Goal: Task Accomplishment & Management: Manage account settings

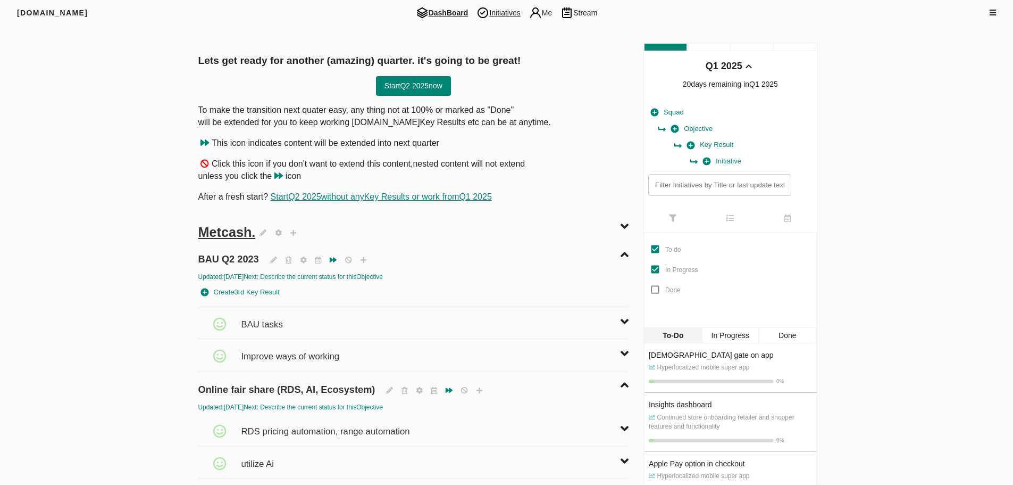
click at [492, 8] on span "Initiatives" at bounding box center [498, 12] width 52 height 13
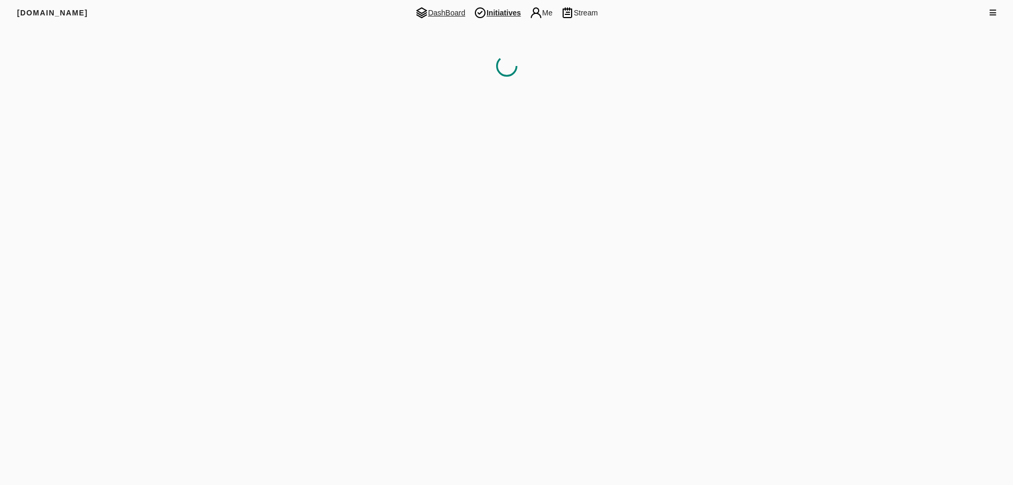
click at [434, 9] on span "DashBoard" at bounding box center [440, 12] width 59 height 13
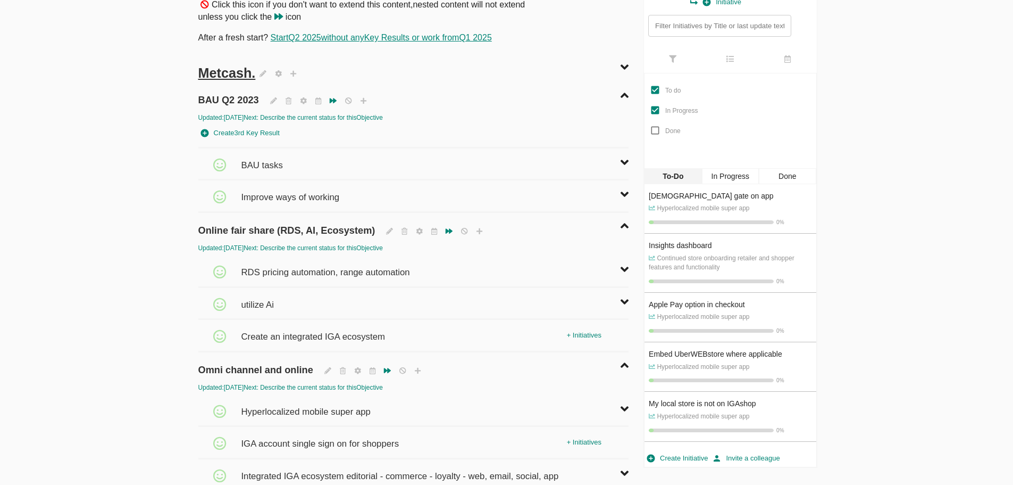
scroll to position [160, 0]
click at [311, 269] on span "RDS pricing automation, range automation" at bounding box center [326, 266] width 171 height 23
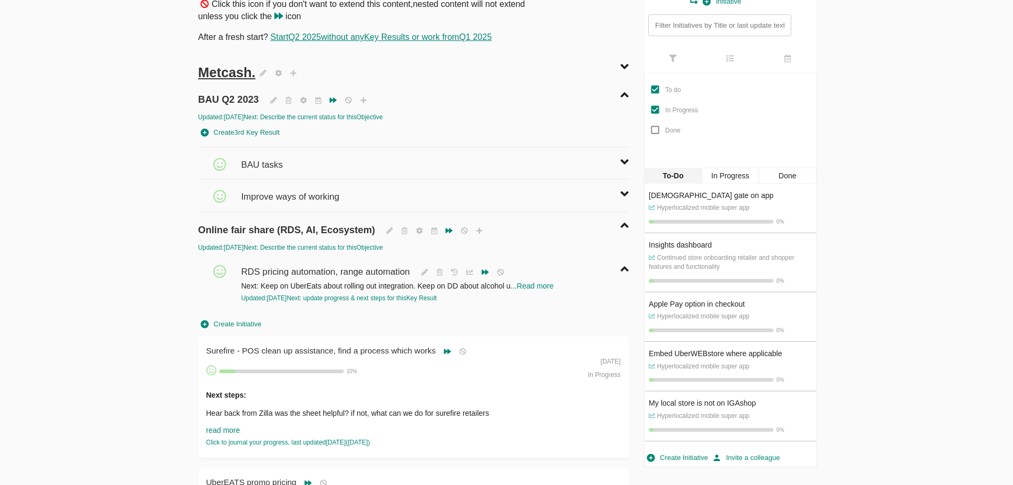
click at [239, 322] on span "Create Initiative" at bounding box center [231, 324] width 61 height 12
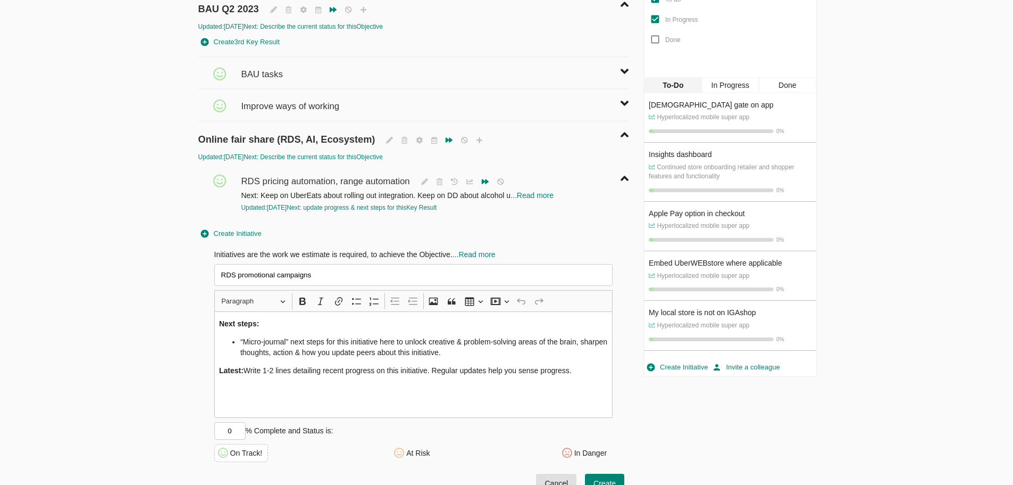
scroll to position [266, 0]
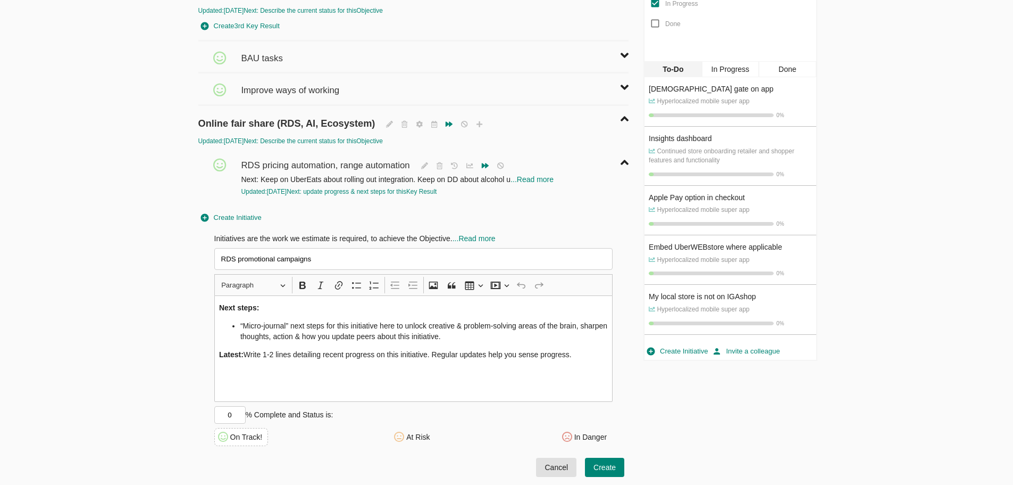
type input "RDS promotional campaigns"
click at [246, 352] on p "Latest: Write 1-2 lines detailing recent progress on this initiative. Regular u…" at bounding box center [413, 354] width 389 height 11
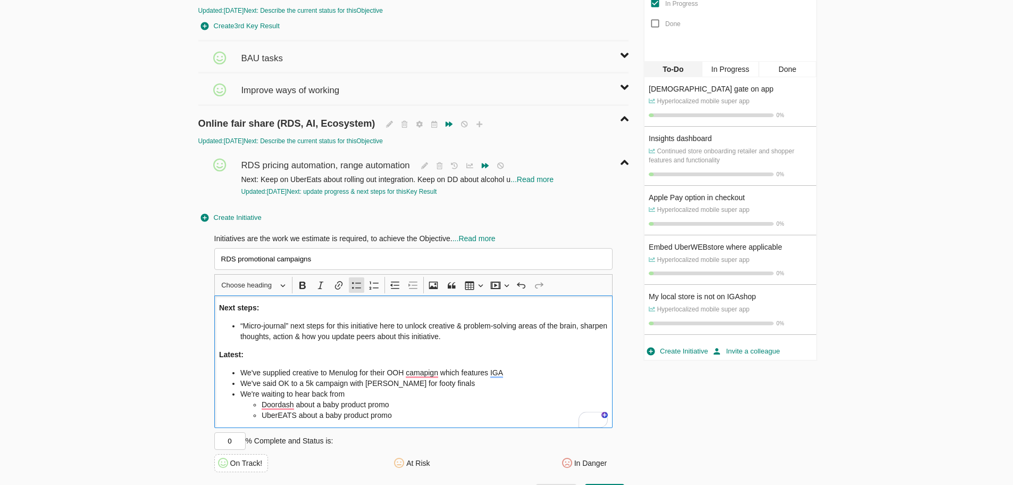
click at [263, 330] on li "“Micro-journal” next steps for this initiative here to unlock creative & proble…" at bounding box center [424, 330] width 368 height 21
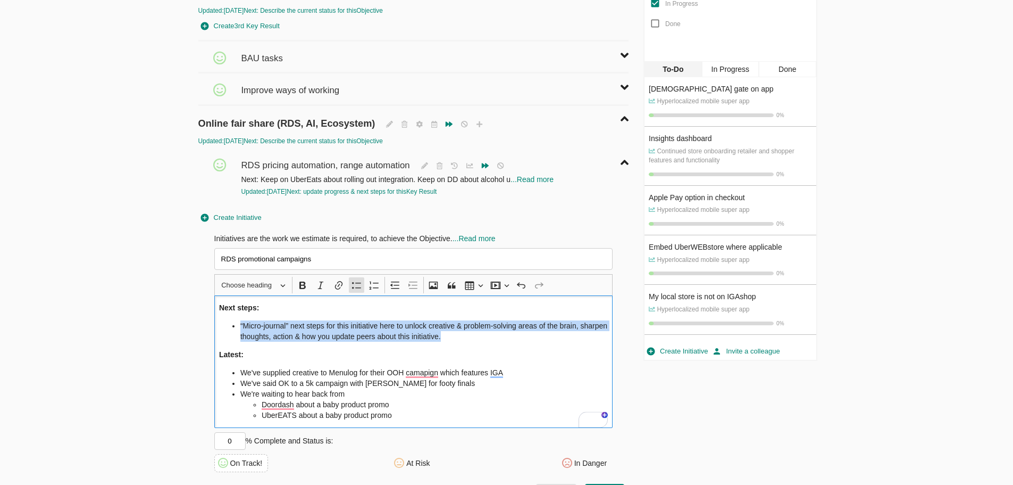
click at [263, 330] on li "“Micro-journal” next steps for this initiative here to unlock creative & proble…" at bounding box center [424, 330] width 368 height 21
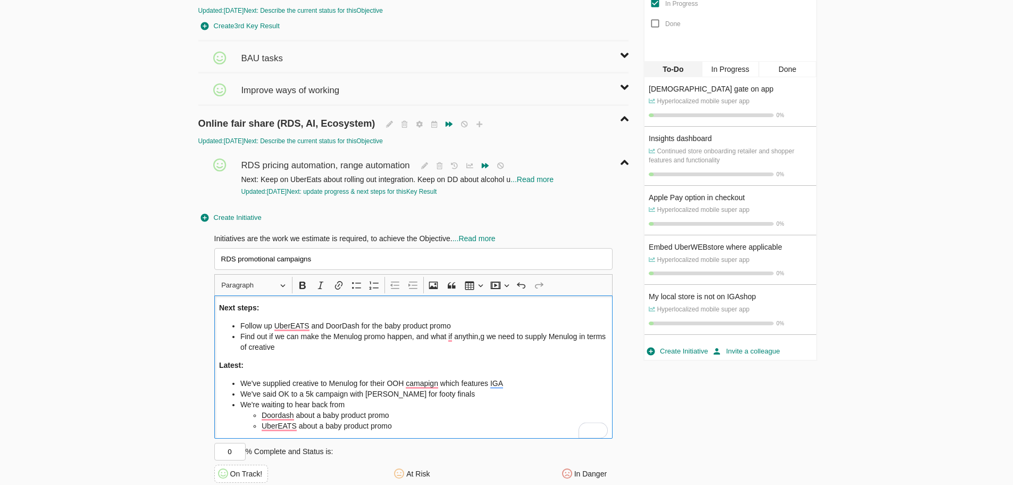
click at [454, 354] on div "Next steps: Follow up UberEATS and DoorDash for the baby product promo Find out…" at bounding box center [413, 366] width 399 height 143
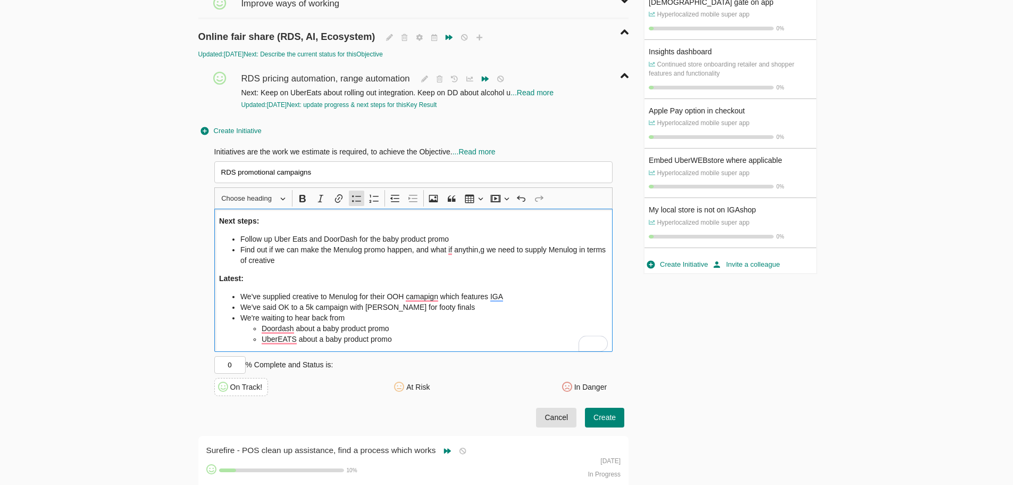
scroll to position [372, 0]
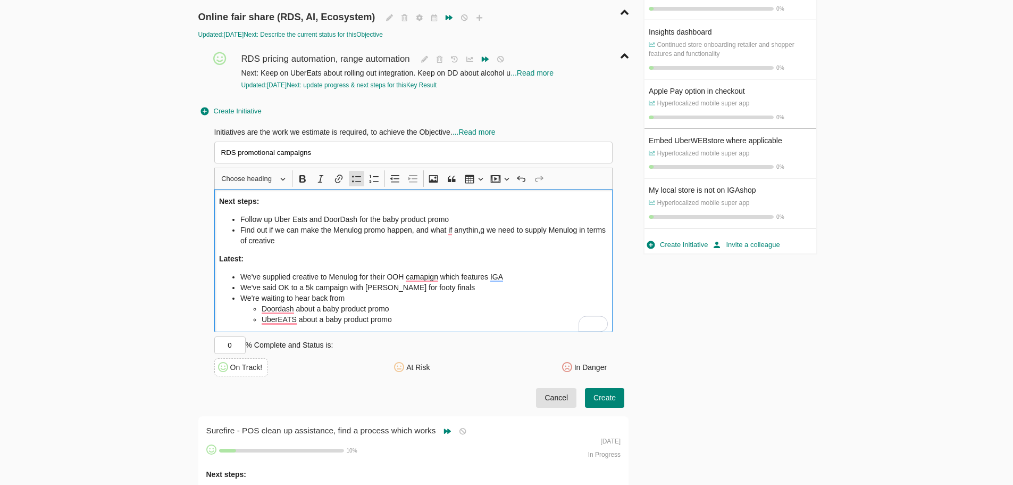
click at [294, 241] on li "Find out if we can make the Menulog promo happen, and what if anythin,g we need…" at bounding box center [424, 235] width 368 height 21
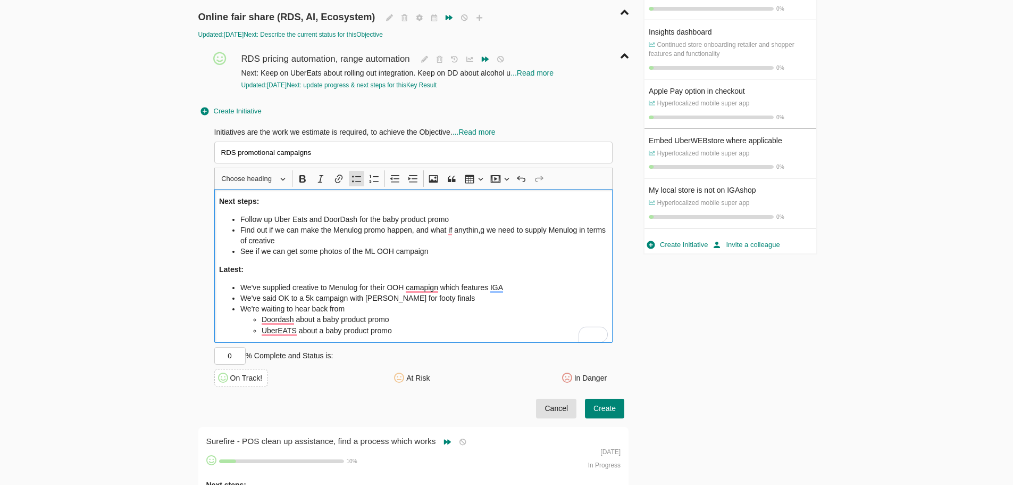
drag, startPoint x: 222, startPoint y: 358, endPoint x: 296, endPoint y: 356, distance: 74.0
click at [296, 356] on div "Initiatives are the work we estimate is required, to achieve the Objective. ...…" at bounding box center [413, 257] width 399 height 260
type input "25"
click at [612, 413] on span "Create" at bounding box center [605, 408] width 22 height 13
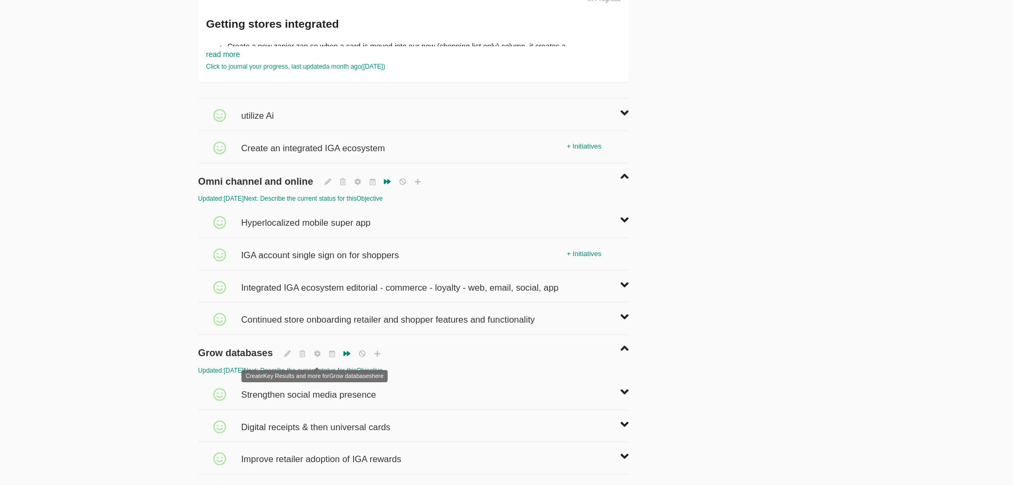
scroll to position [2234, 0]
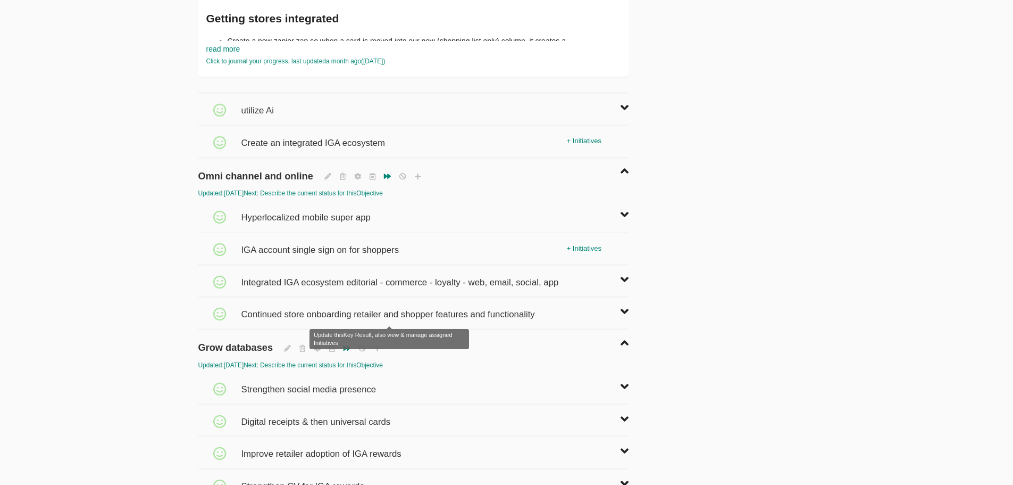
click at [335, 320] on span "Continued store onboarding retailer and shopper features and functionality" at bounding box center [389, 308] width 296 height 23
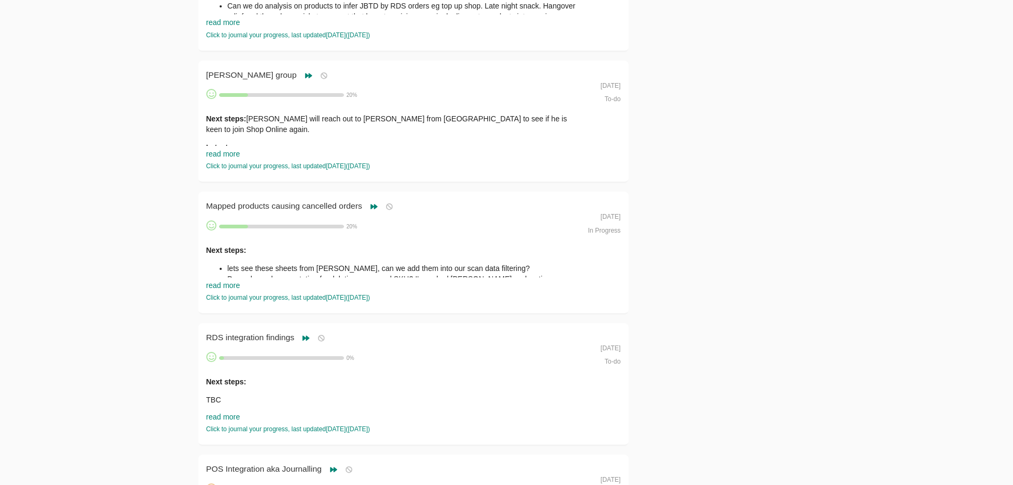
scroll to position [0, 0]
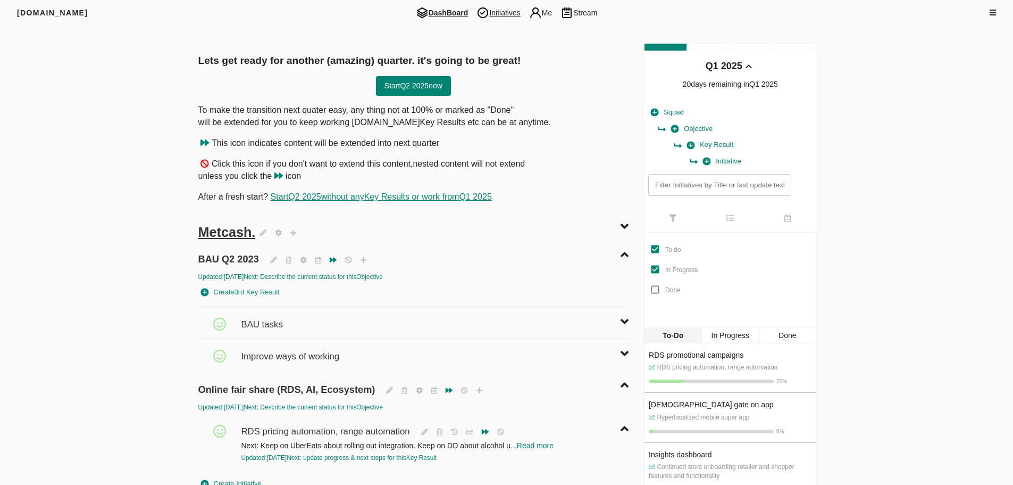
click at [518, 13] on span "Initiatives" at bounding box center [498, 12] width 52 height 13
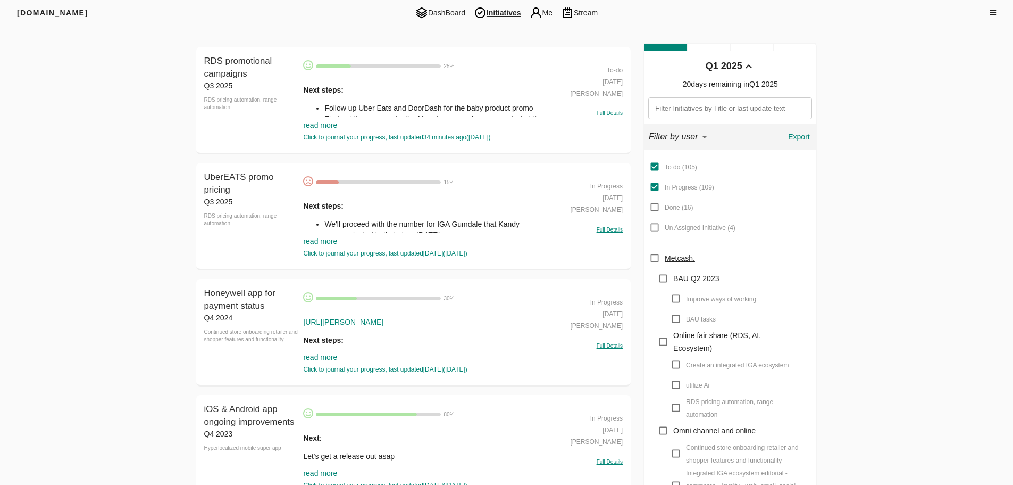
click at [322, 242] on link "read more" at bounding box center [320, 241] width 34 height 9
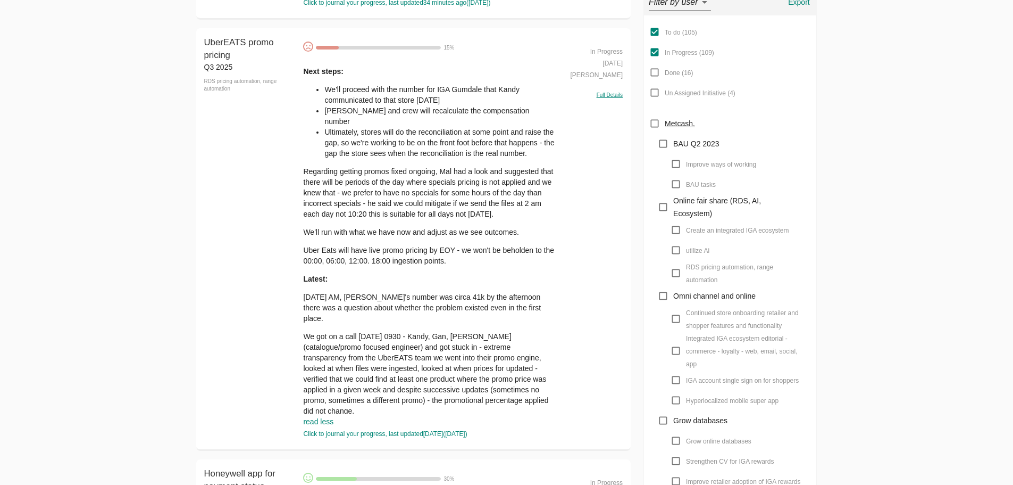
scroll to position [160, 0]
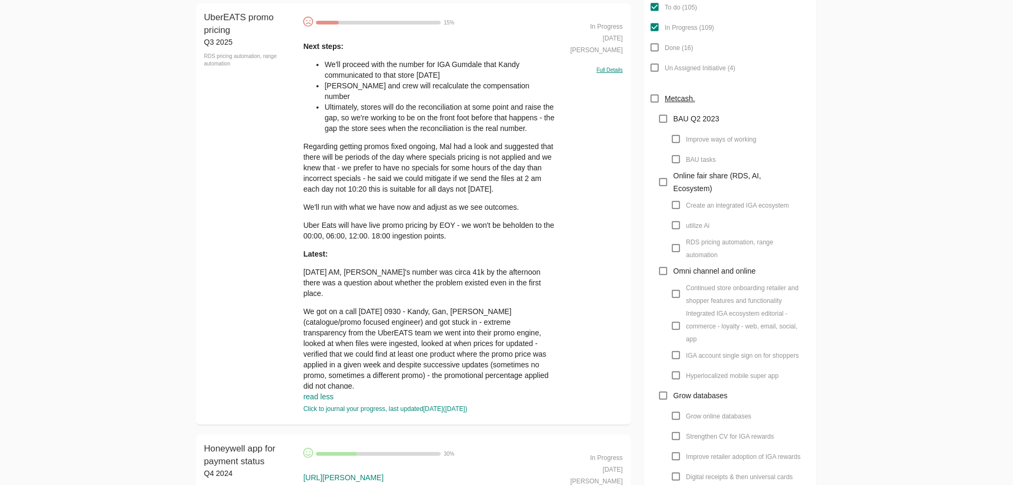
click at [448, 222] on p "Uber Eats will have live promo pricing by EOY - we won't be beholden to the 00:…" at bounding box center [429, 230] width 252 height 21
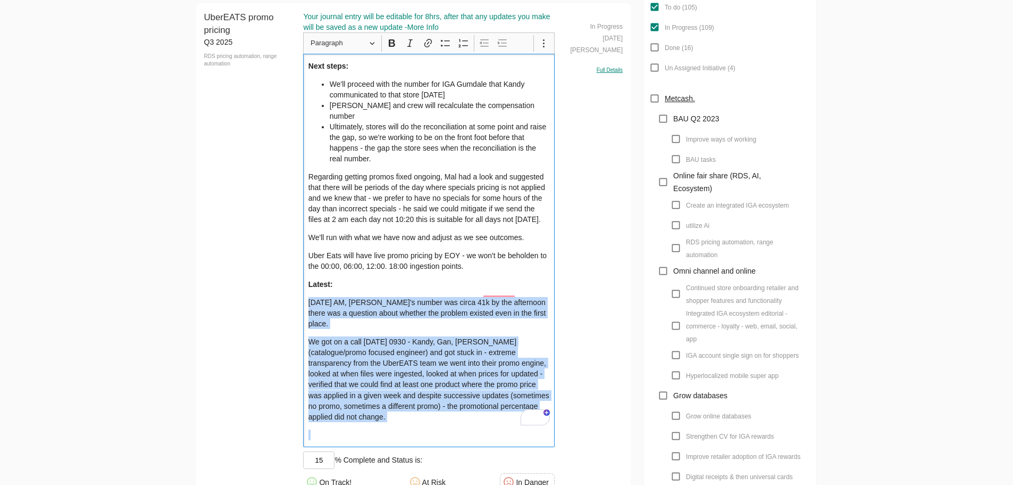
drag, startPoint x: 409, startPoint y: 405, endPoint x: 306, endPoint y: 291, distance: 153.4
click at [306, 291] on div "Next steps: We'll proceed with the number for IGA Gumdale that [PERSON_NAME] co…" at bounding box center [429, 251] width 252 height 394
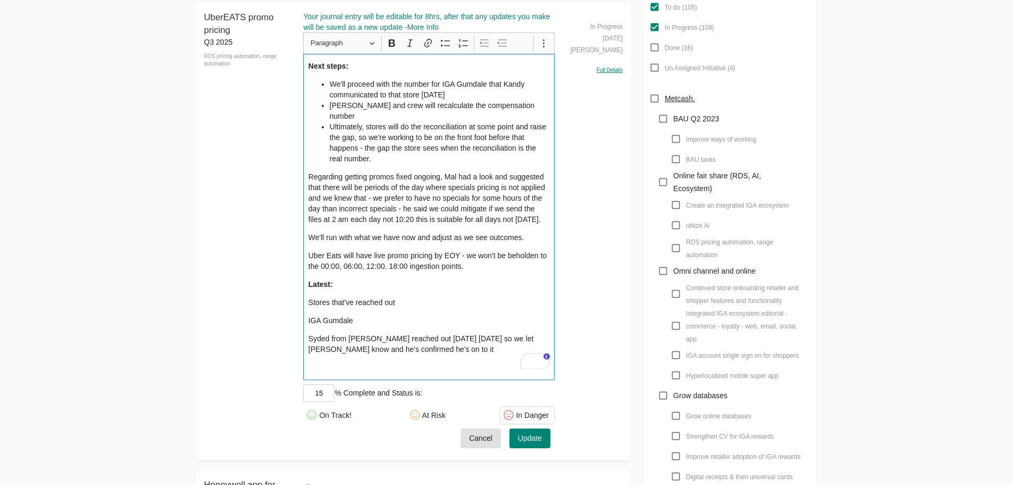
click at [333, 83] on li "We'll proceed with the number for IGA Gumdale that Kandy communicated to that s…" at bounding box center [440, 89] width 220 height 21
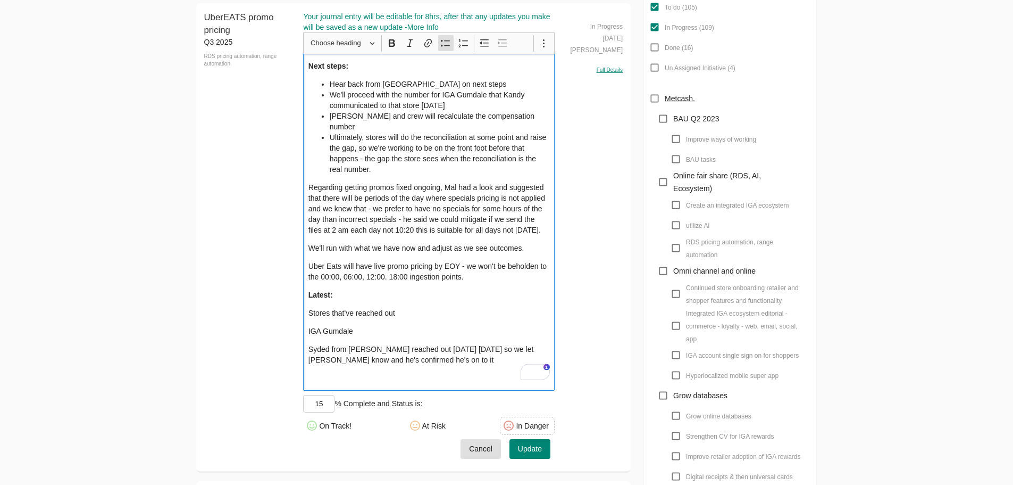
click at [545, 439] on button "Update" at bounding box center [530, 449] width 41 height 20
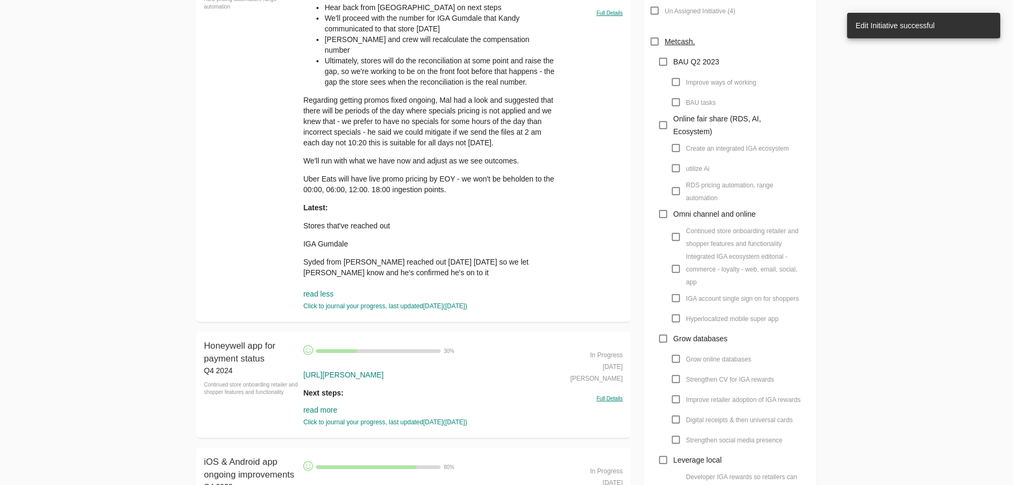
scroll to position [319, 0]
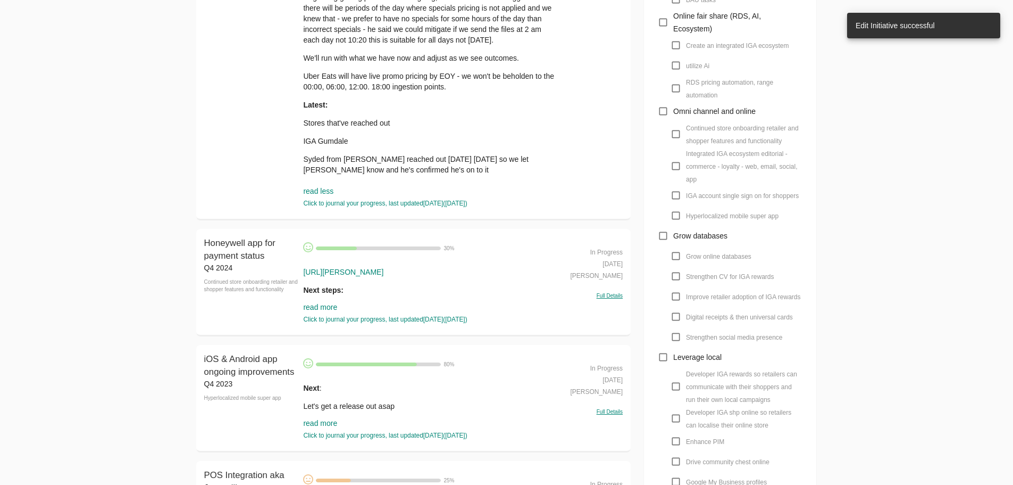
click at [315, 306] on link "read more" at bounding box center [320, 307] width 34 height 9
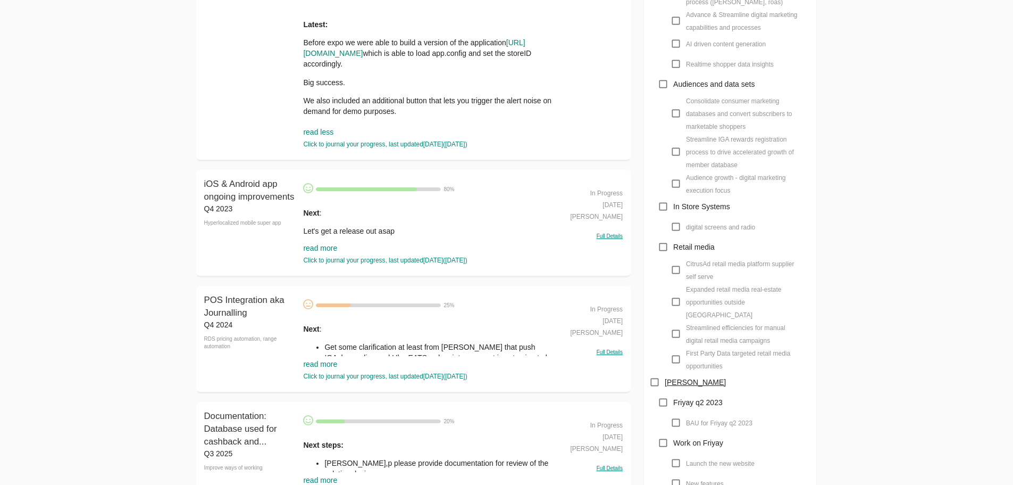
scroll to position [958, 0]
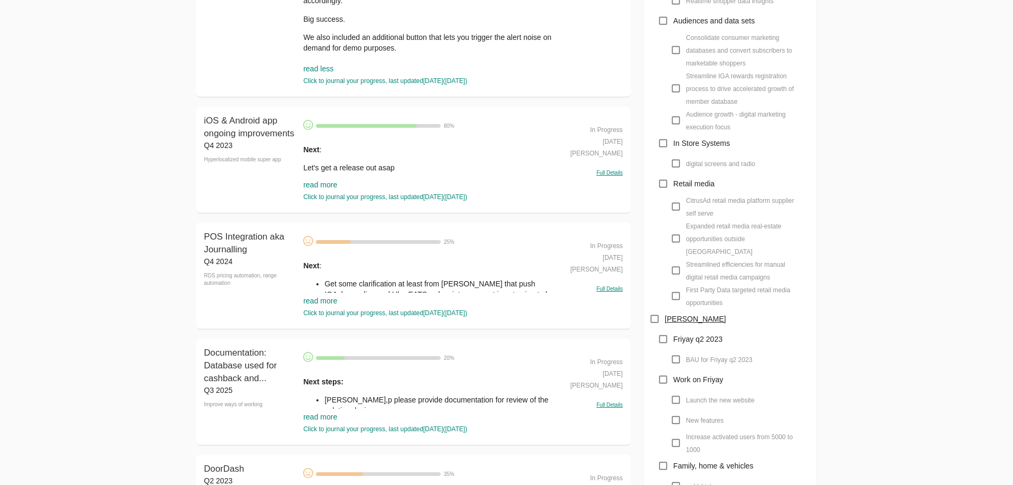
click at [318, 183] on div "Next : Let's get a release out asap Apple Pay and Google Pay, so we're aligned …" at bounding box center [429, 169] width 252 height 65
click at [318, 189] on link "read more" at bounding box center [320, 184] width 34 height 9
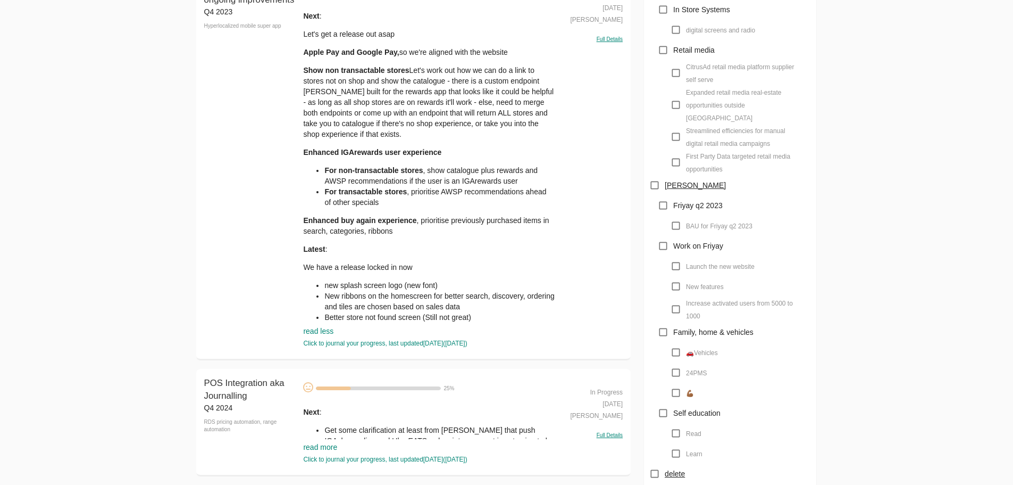
scroll to position [1277, 0]
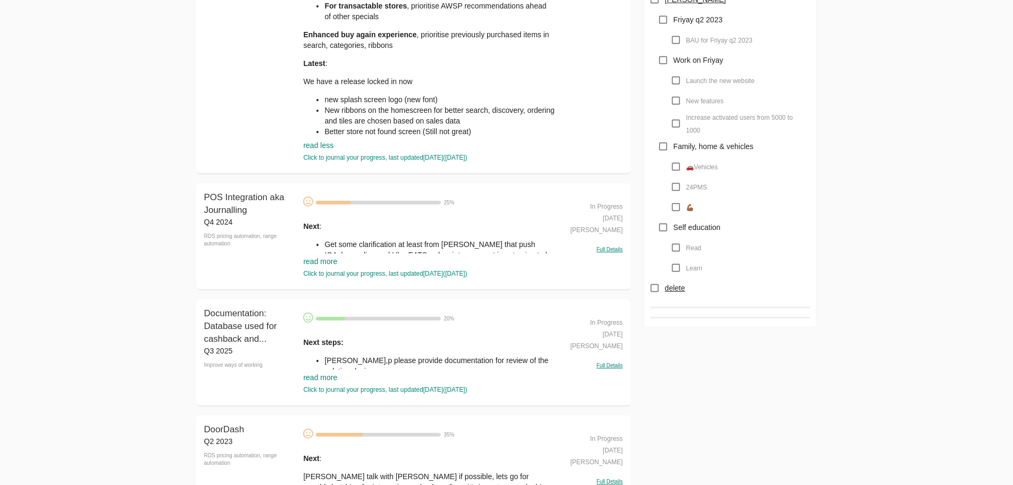
click at [328, 263] on link "read more" at bounding box center [320, 261] width 34 height 9
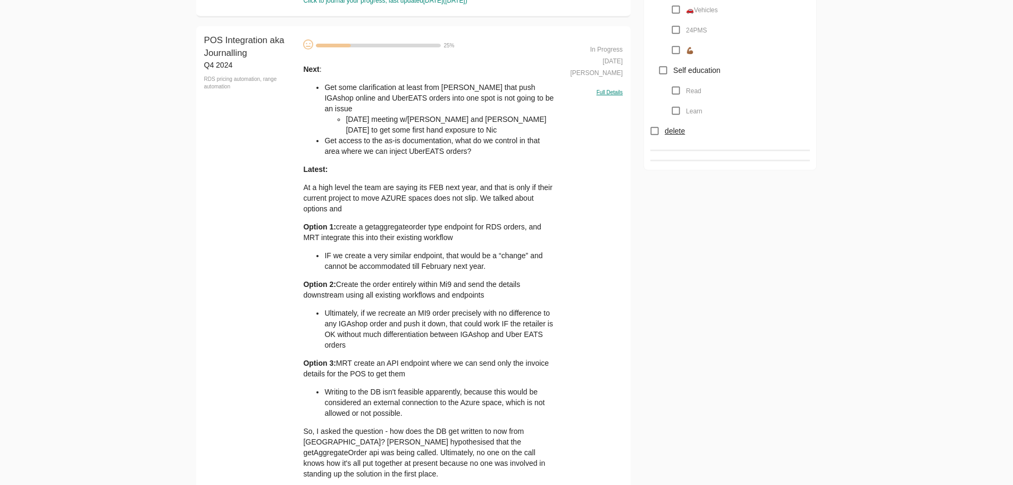
scroll to position [1490, 0]
